Goal: Navigation & Orientation: Find specific page/section

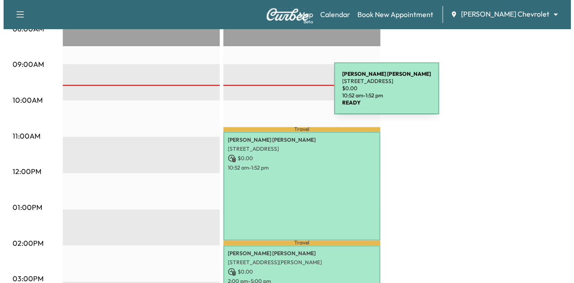
scroll to position [278, 0]
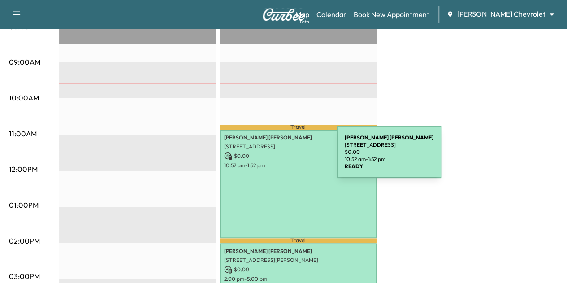
click at [269, 157] on div "[PERSON_NAME] [STREET_ADDRESS] $ 0.00 10:52 am - 1:52 pm" at bounding box center [298, 184] width 157 height 109
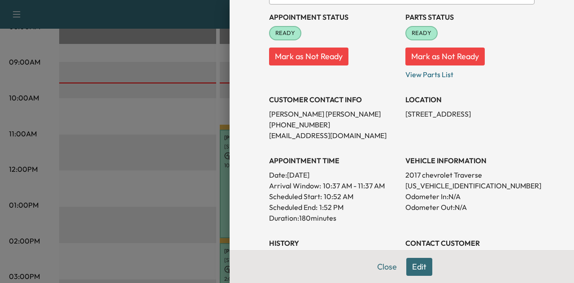
scroll to position [101, 0]
click at [435, 184] on p "[US_VEHICLE_IDENTIFICATION_NUMBER]" at bounding box center [469, 185] width 129 height 11
click at [439, 117] on p "[STREET_ADDRESS]" at bounding box center [469, 113] width 129 height 11
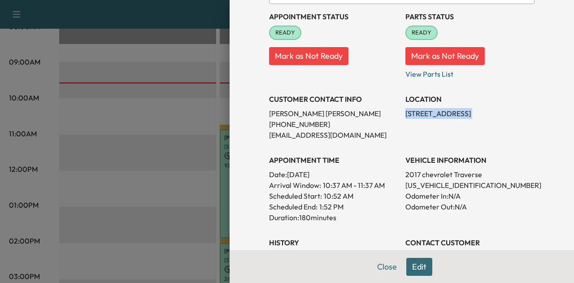
copy p "[STREET_ADDRESS]"
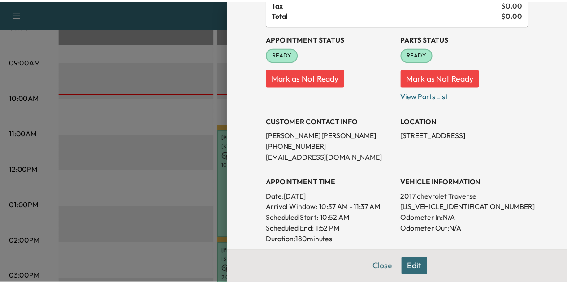
scroll to position [0, 0]
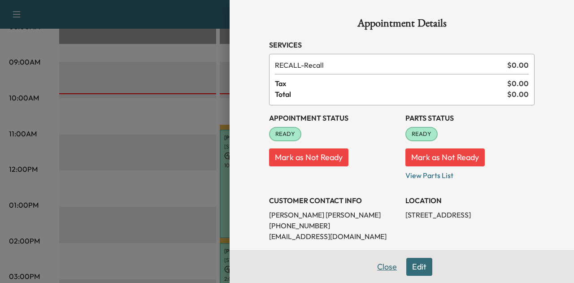
click at [383, 268] on button "Close" at bounding box center [386, 267] width 31 height 18
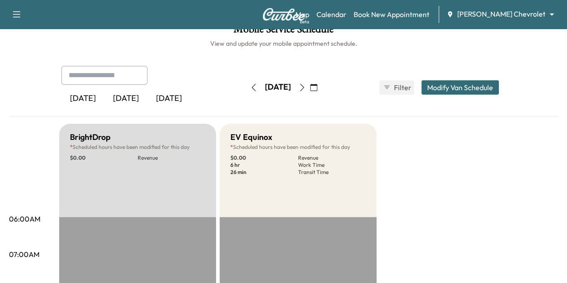
scroll to position [13, 0]
click at [304, 86] on icon "button" at bounding box center [302, 87] width 4 height 7
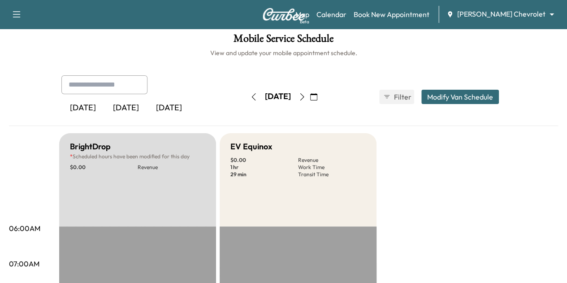
scroll to position [4, 0]
click at [347, 12] on link "Calendar" at bounding box center [332, 14] width 30 height 11
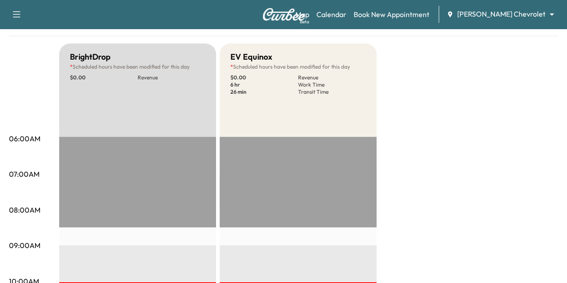
scroll to position [43, 0]
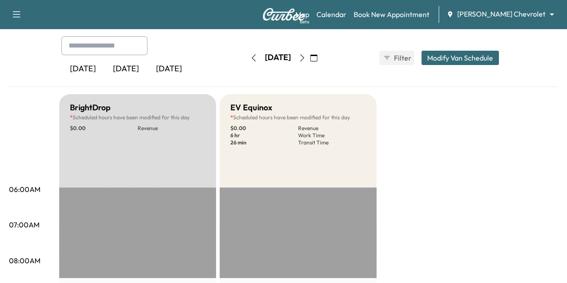
click at [306, 57] on icon "button" at bounding box center [302, 57] width 7 height 7
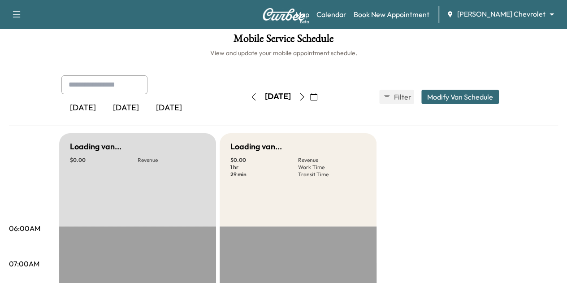
scroll to position [43, 0]
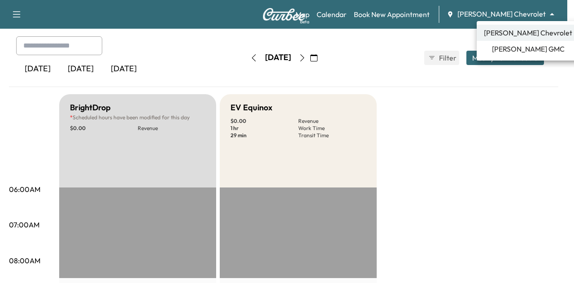
click at [502, 15] on body "Support Log Out Map Beta Calendar Book New Appointment [PERSON_NAME] Chevrolet …" at bounding box center [287, 98] width 574 height 283
click at [499, 51] on span "[PERSON_NAME] GMC" at bounding box center [528, 48] width 73 height 11
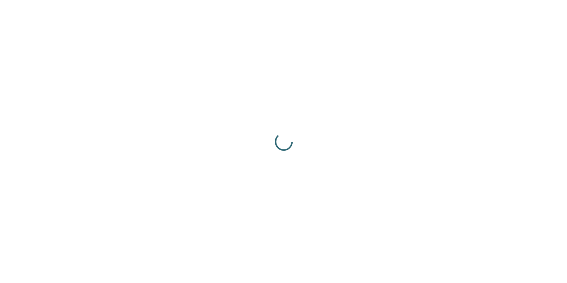
scroll to position [0, 0]
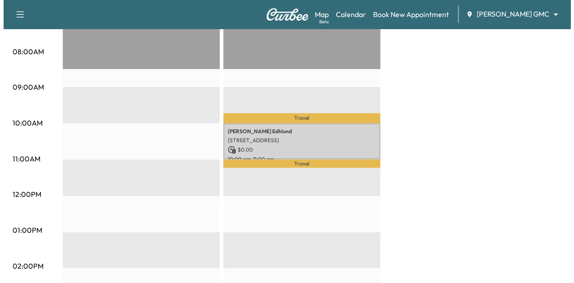
scroll to position [251, 0]
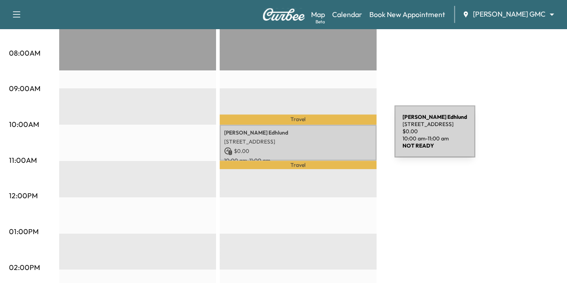
click at [327, 138] on p "[STREET_ADDRESS]" at bounding box center [298, 141] width 148 height 7
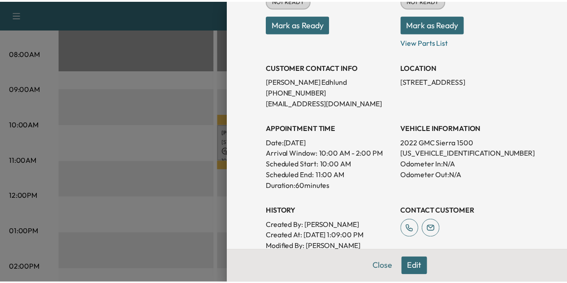
scroll to position [134, 0]
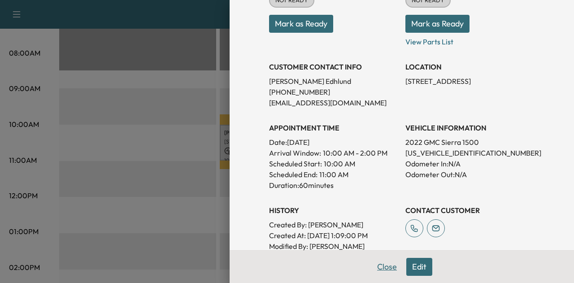
click at [377, 268] on button "Close" at bounding box center [386, 267] width 31 height 18
